Goal: Subscribe to service/newsletter

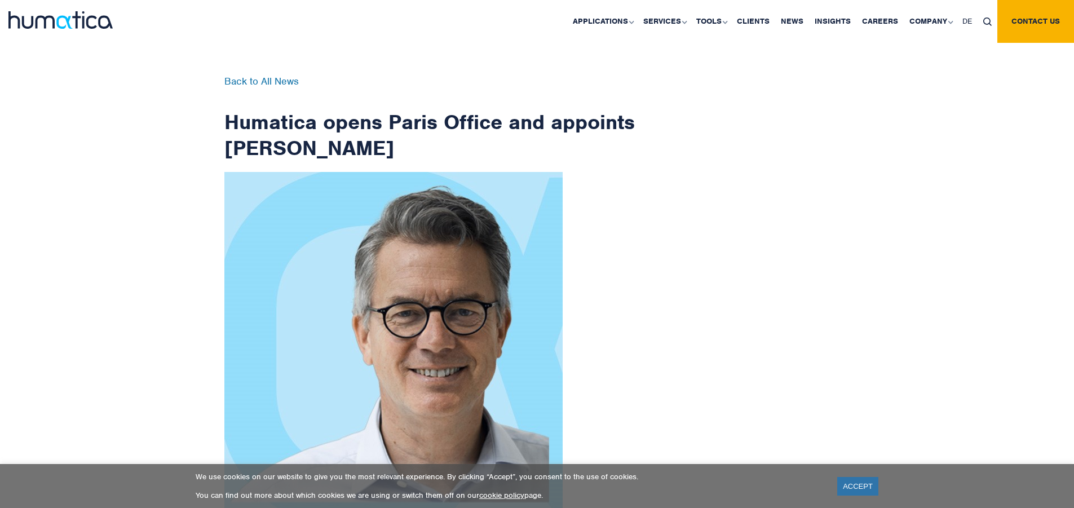
scroll to position [1798, 0]
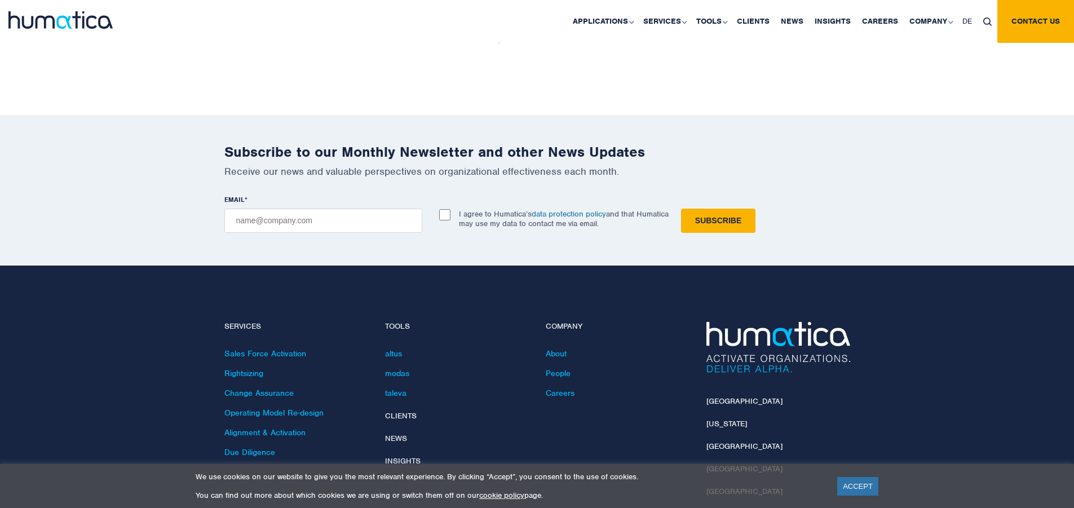
checkbox input "true"
type input "[EMAIL_ADDRESS][DOMAIN_NAME]"
click at [681, 209] on input "Subscribe" at bounding box center [718, 221] width 74 height 24
